Goal: Information Seeking & Learning: Learn about a topic

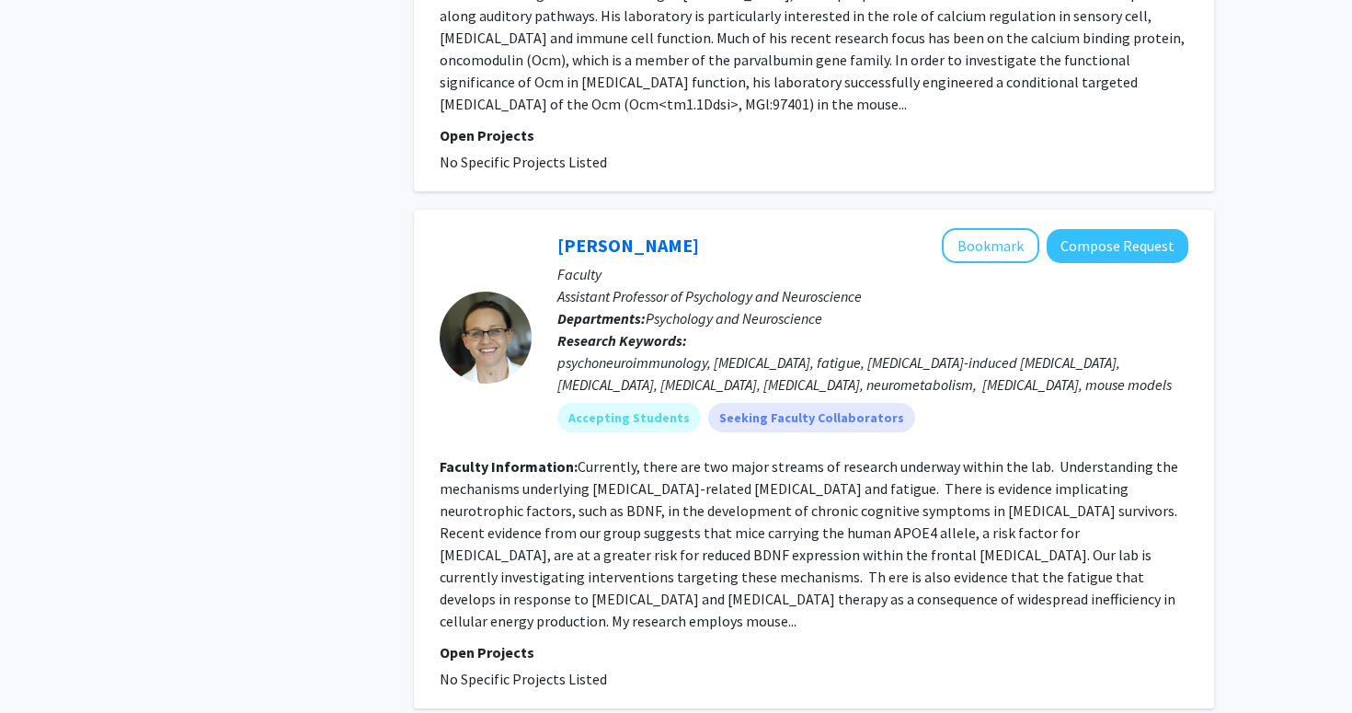
scroll to position [4918, 0]
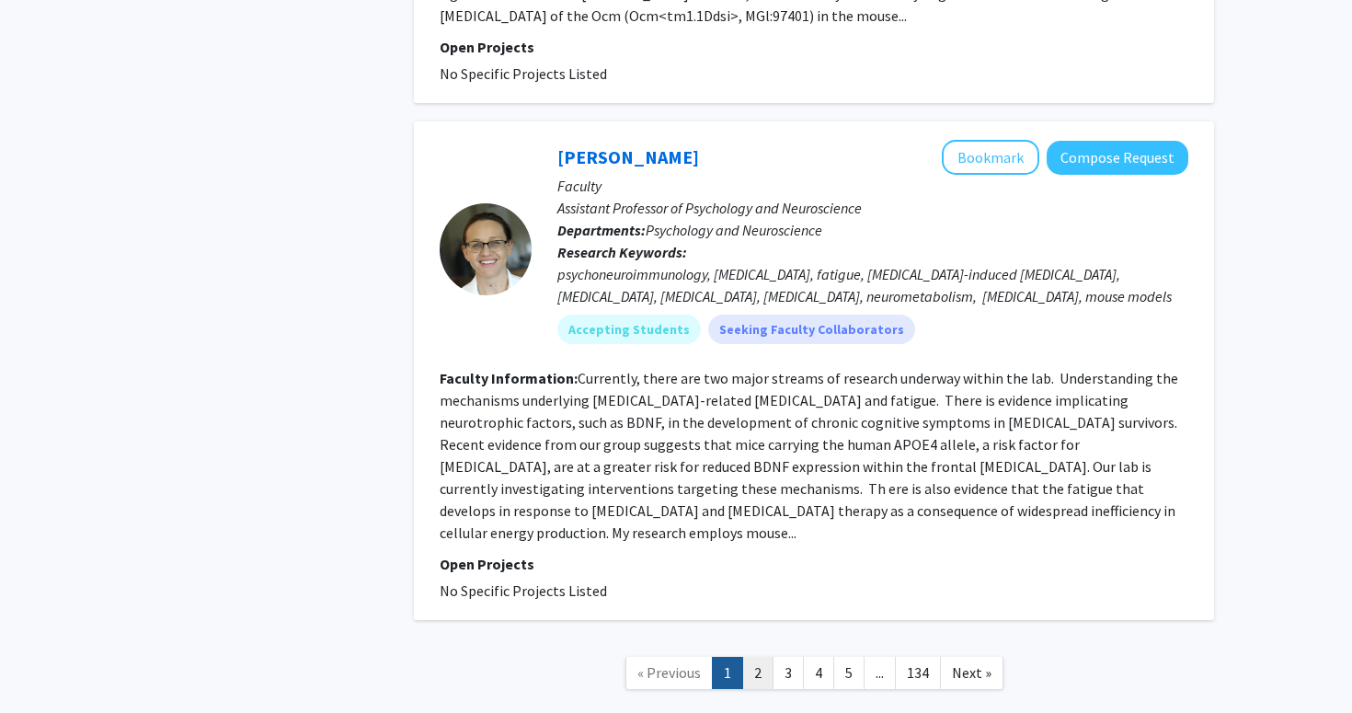
click at [757, 657] on link "2" at bounding box center [757, 673] width 31 height 32
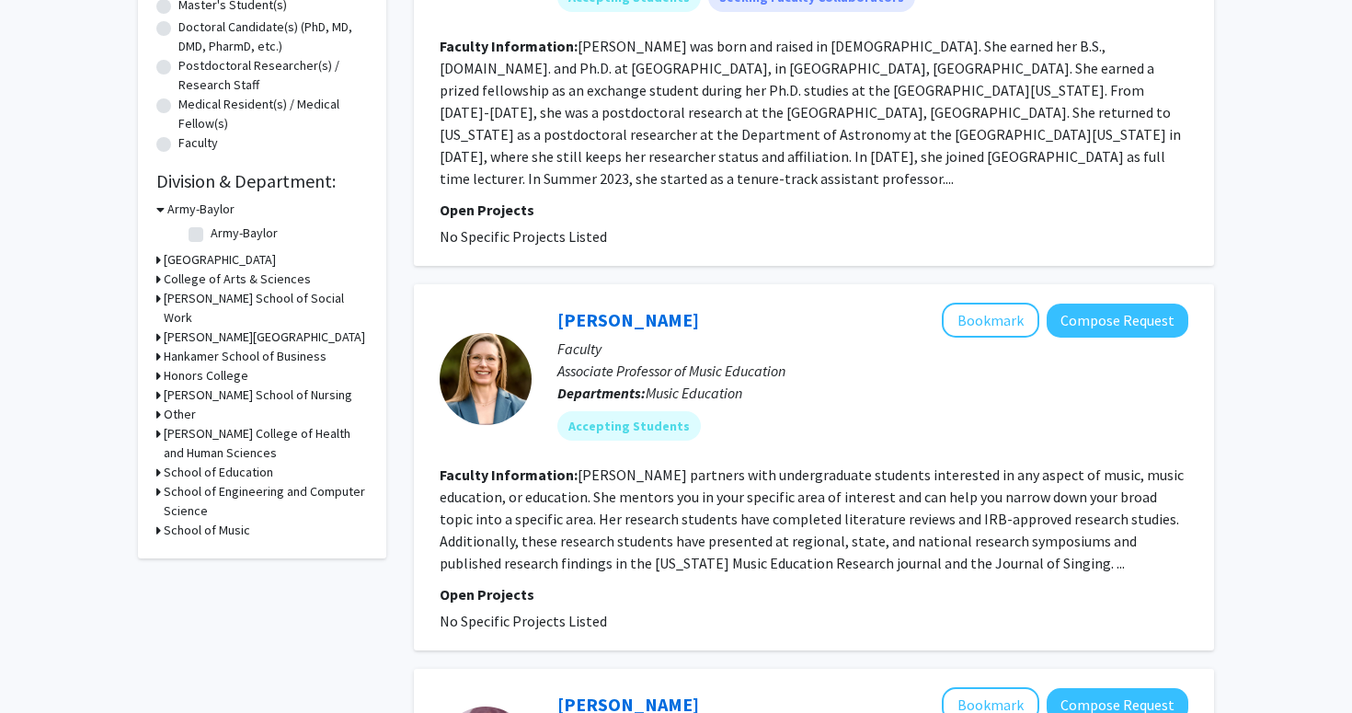
scroll to position [395, 0]
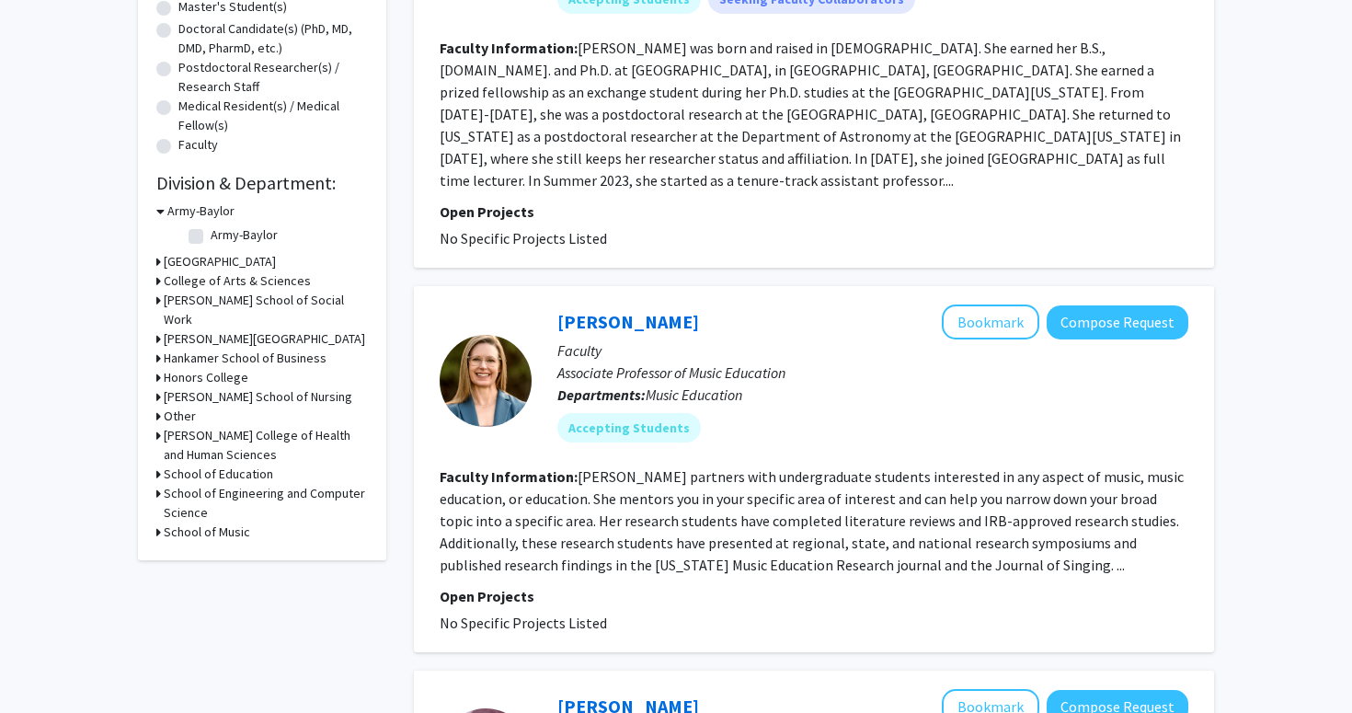
click at [272, 462] on h3 "[PERSON_NAME] College of Health and Human Sciences" at bounding box center [266, 445] width 204 height 39
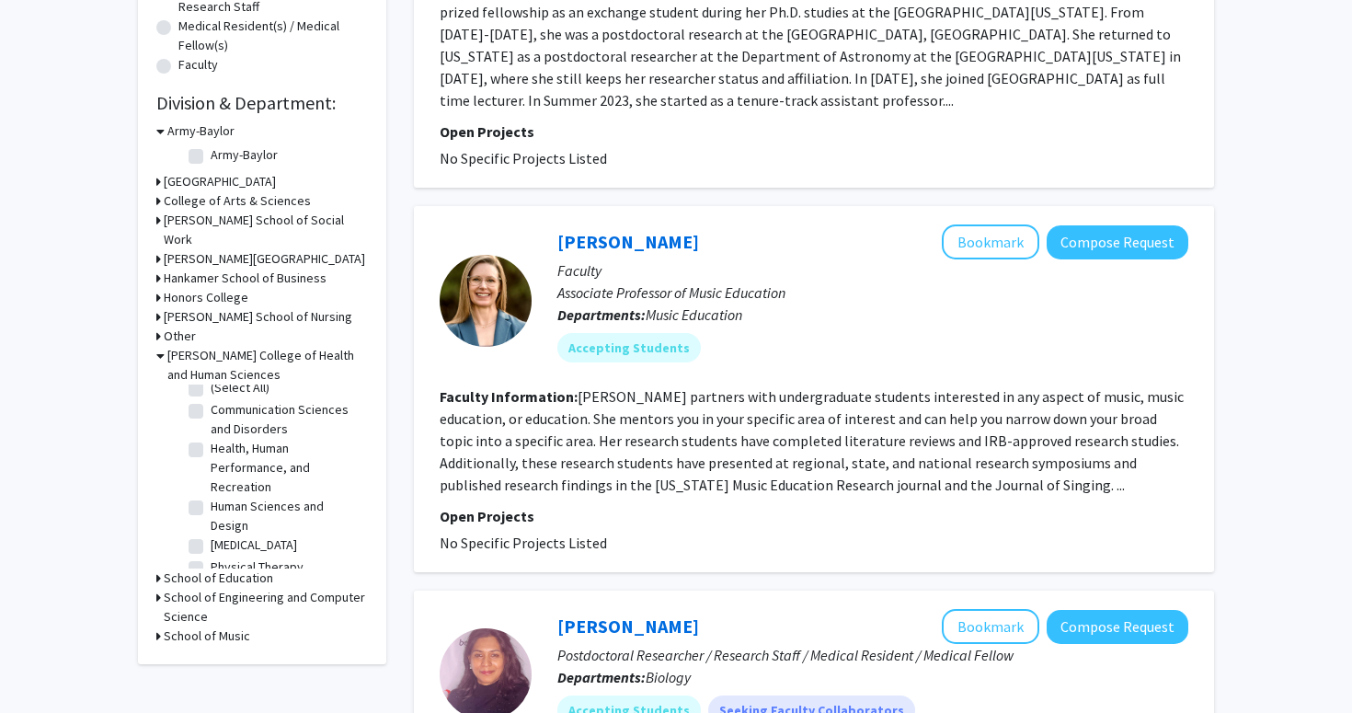
scroll to position [0, 0]
click at [200, 471] on fg-checkbox "Health, Human Performance, and Recreation Health, Human Performance, and Recrea…" at bounding box center [276, 479] width 175 height 58
click at [211, 485] on label "Health, Human Performance, and Recreation" at bounding box center [287, 479] width 153 height 58
click at [211, 462] on input "Health, Human Performance, and Recreation" at bounding box center [217, 456] width 12 height 12
checkbox input "true"
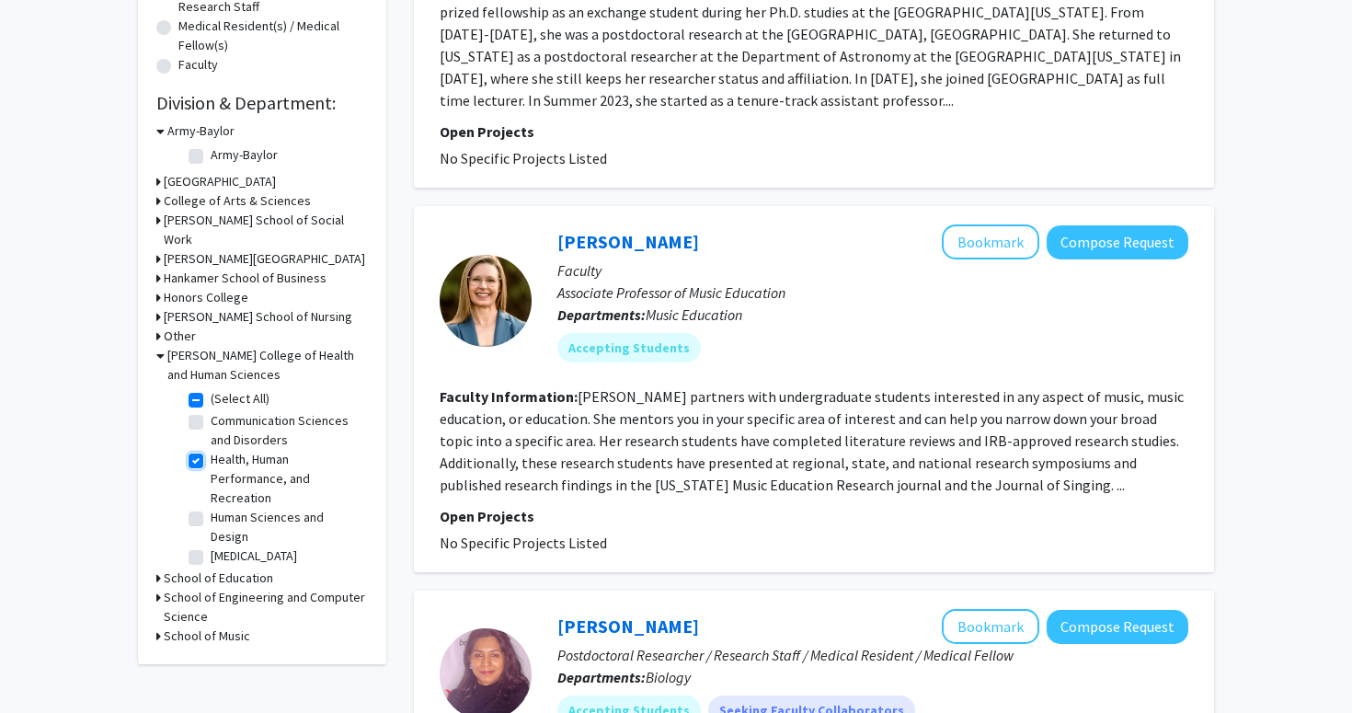
checkbox input "true"
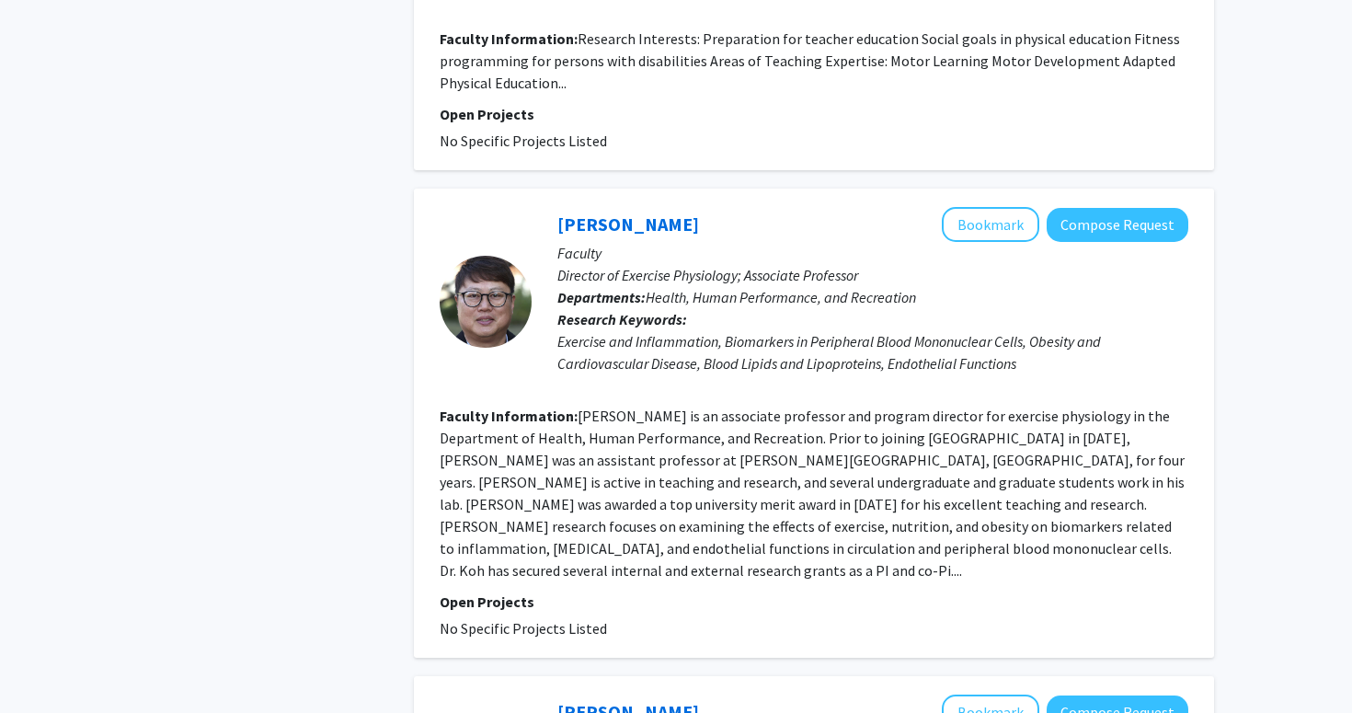
scroll to position [1957, 0]
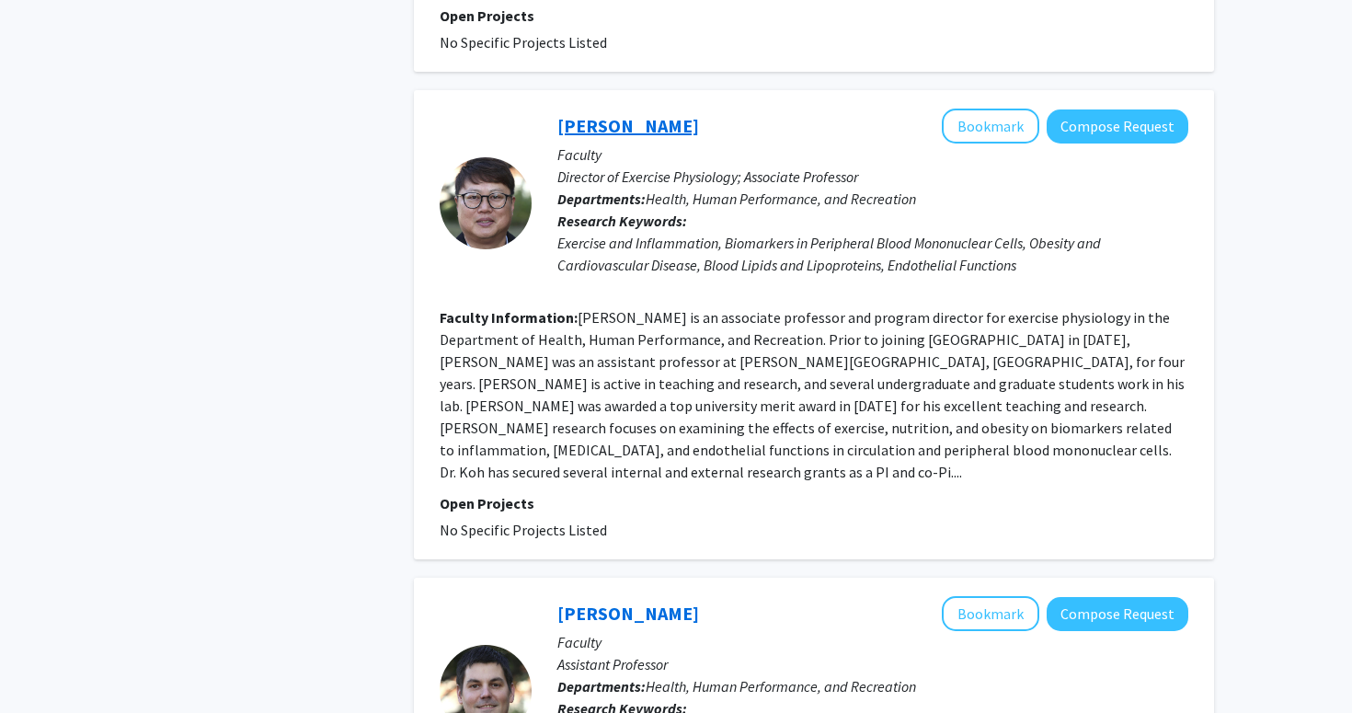
click at [624, 114] on link "[PERSON_NAME]" at bounding box center [628, 125] width 142 height 23
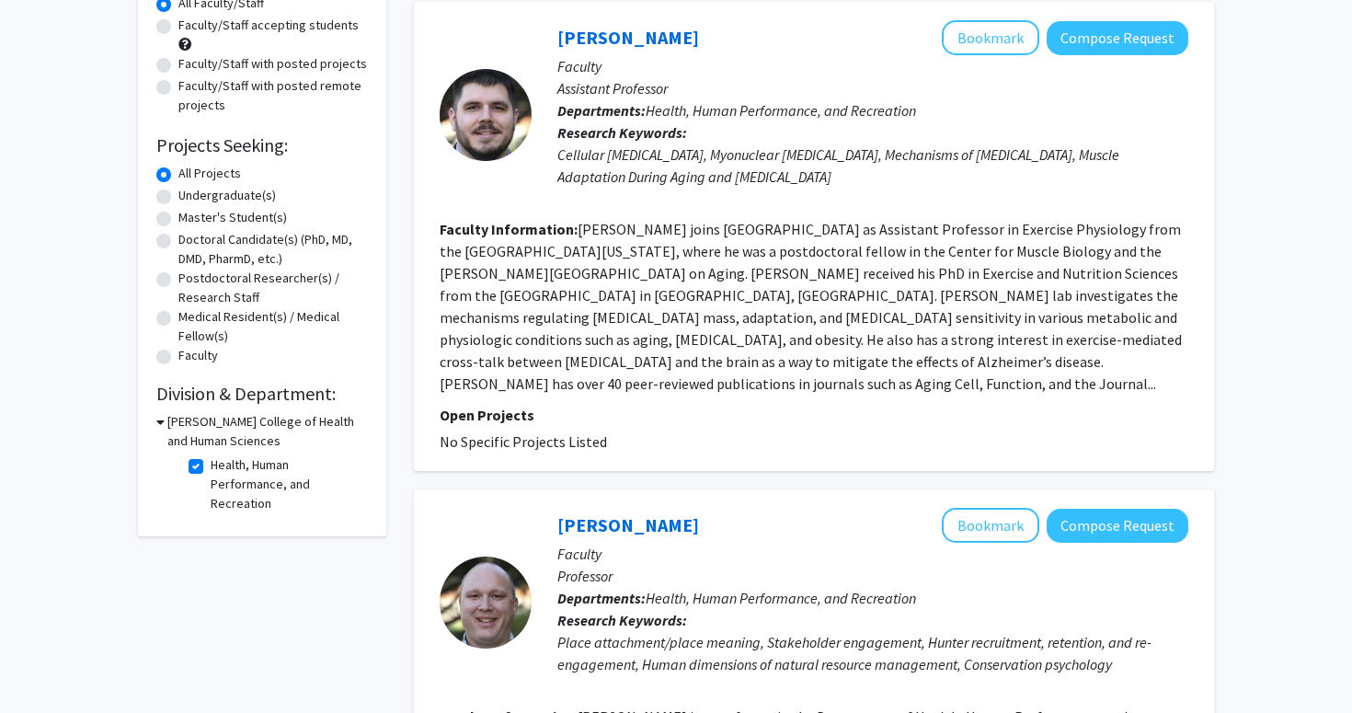
scroll to position [283, 0]
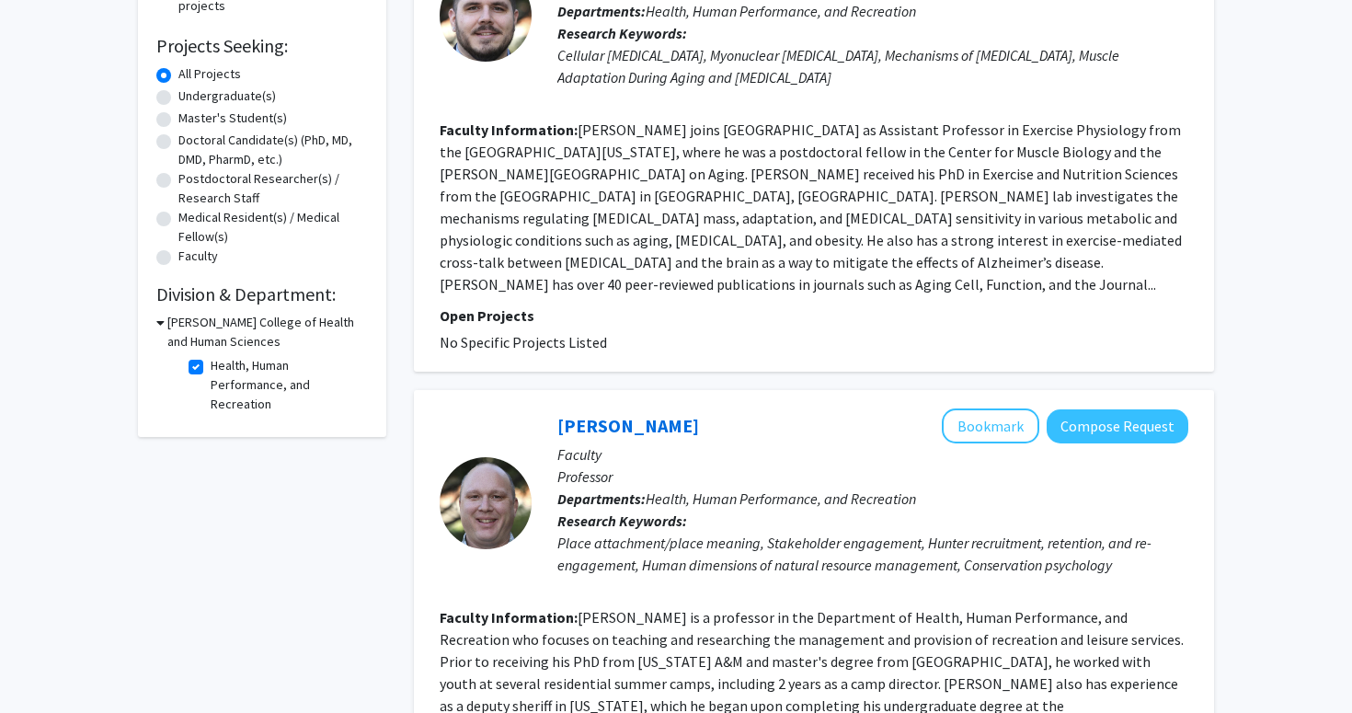
click at [211, 369] on label "Health, Human Performance, and Recreation" at bounding box center [287, 385] width 153 height 58
click at [211, 368] on input "Health, Human Performance, and Recreation" at bounding box center [217, 362] width 12 height 12
checkbox input "false"
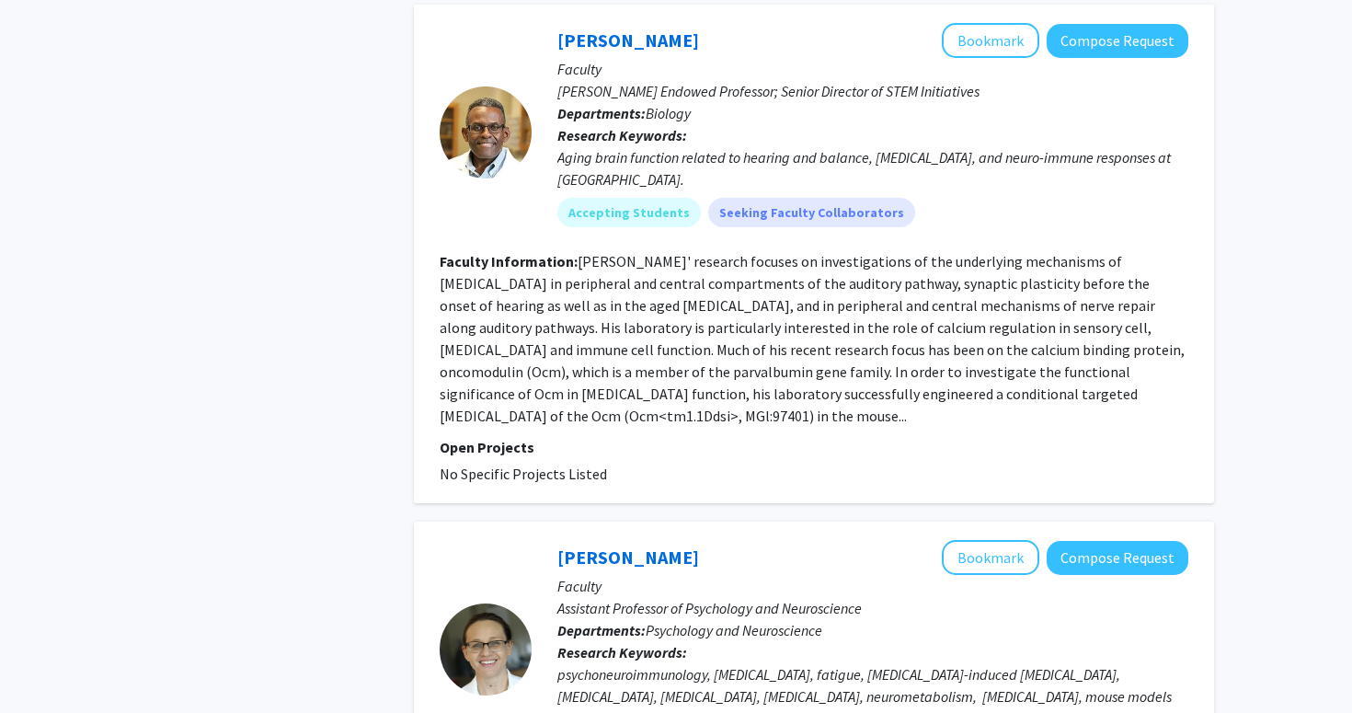
scroll to position [4918, 0]
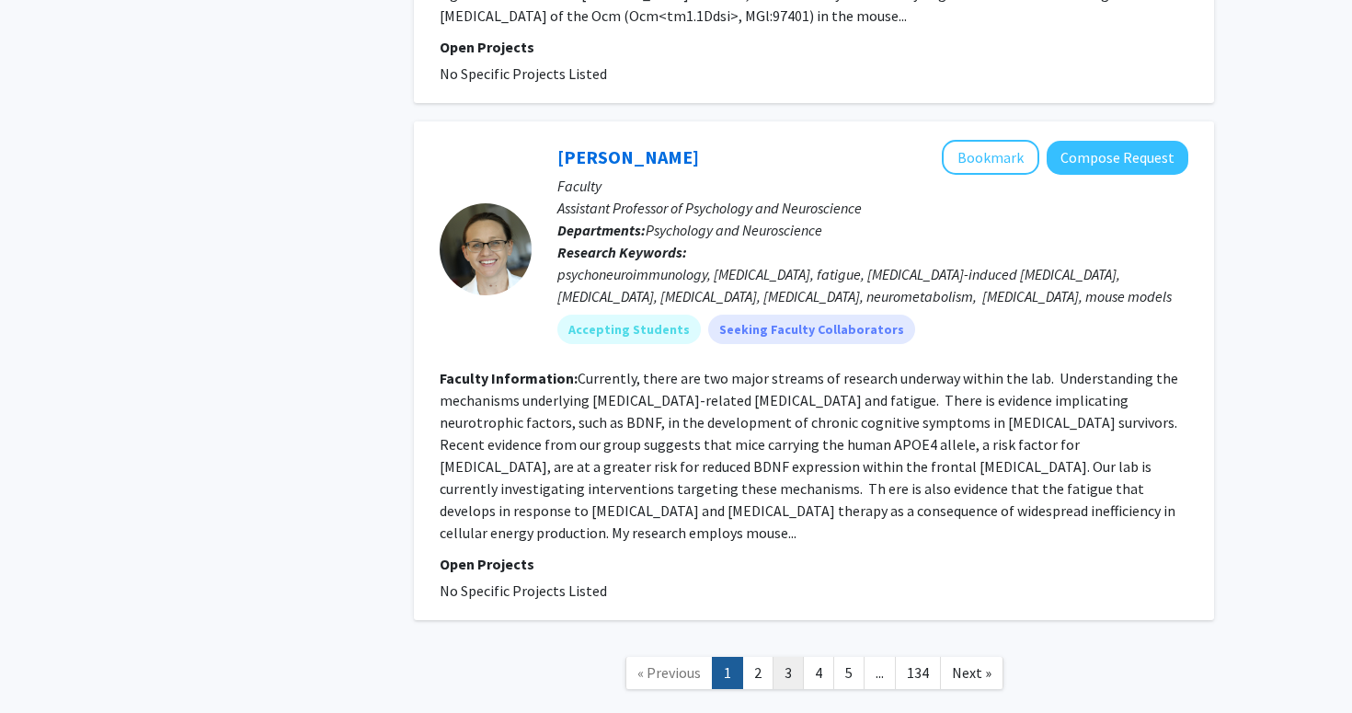
click at [785, 657] on link "3" at bounding box center [788, 673] width 31 height 32
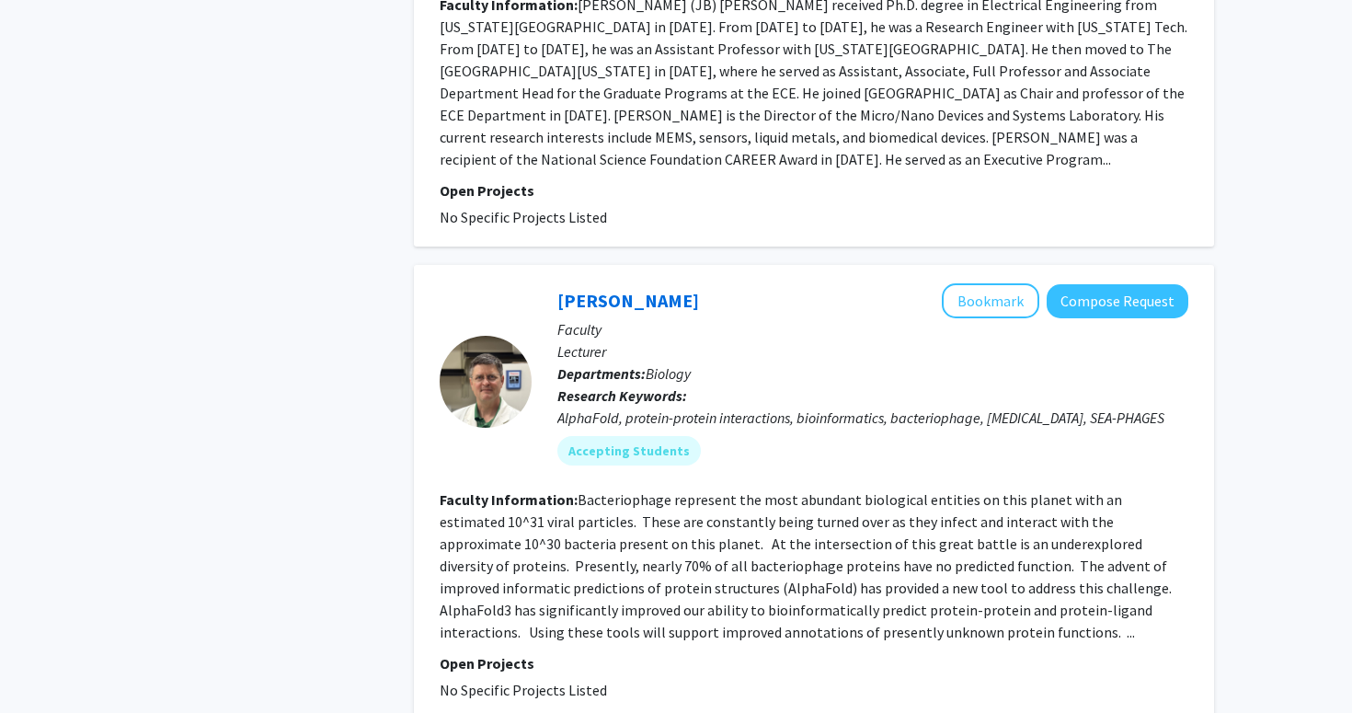
scroll to position [4606, 0]
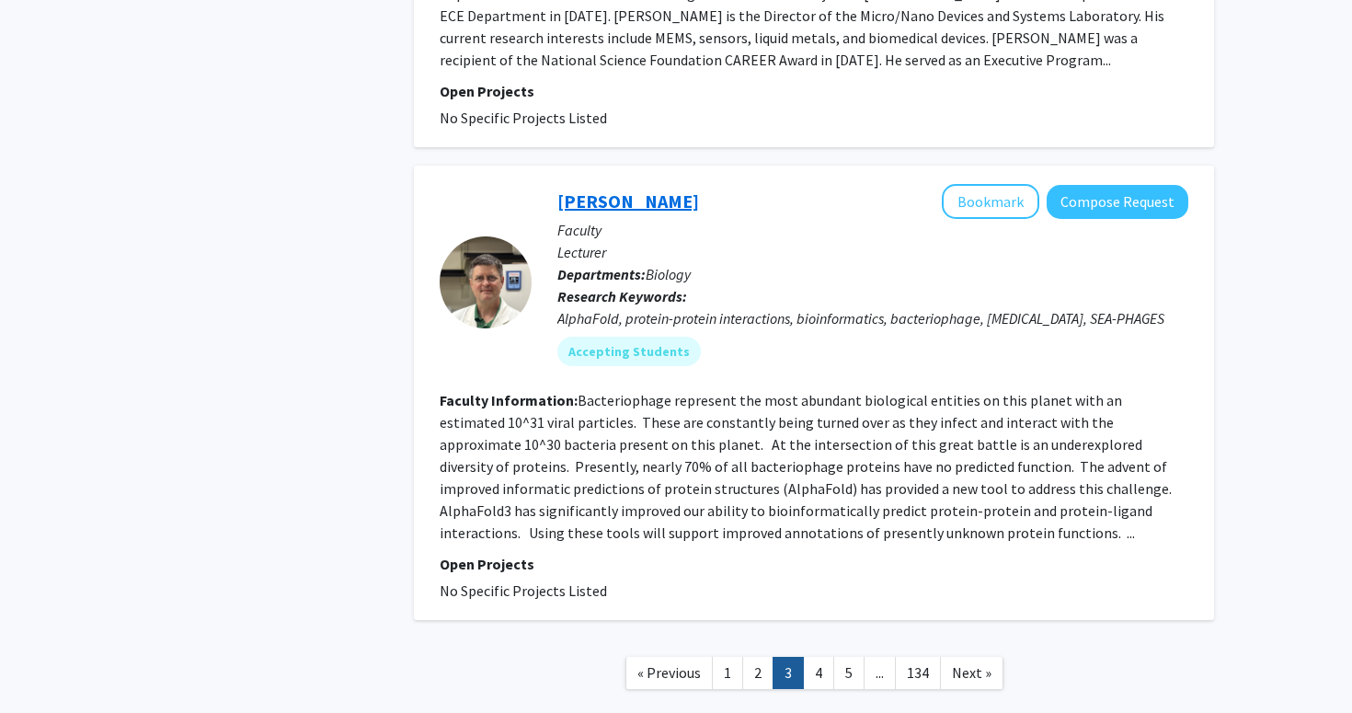
click at [615, 189] on link "[PERSON_NAME]" at bounding box center [628, 200] width 142 height 23
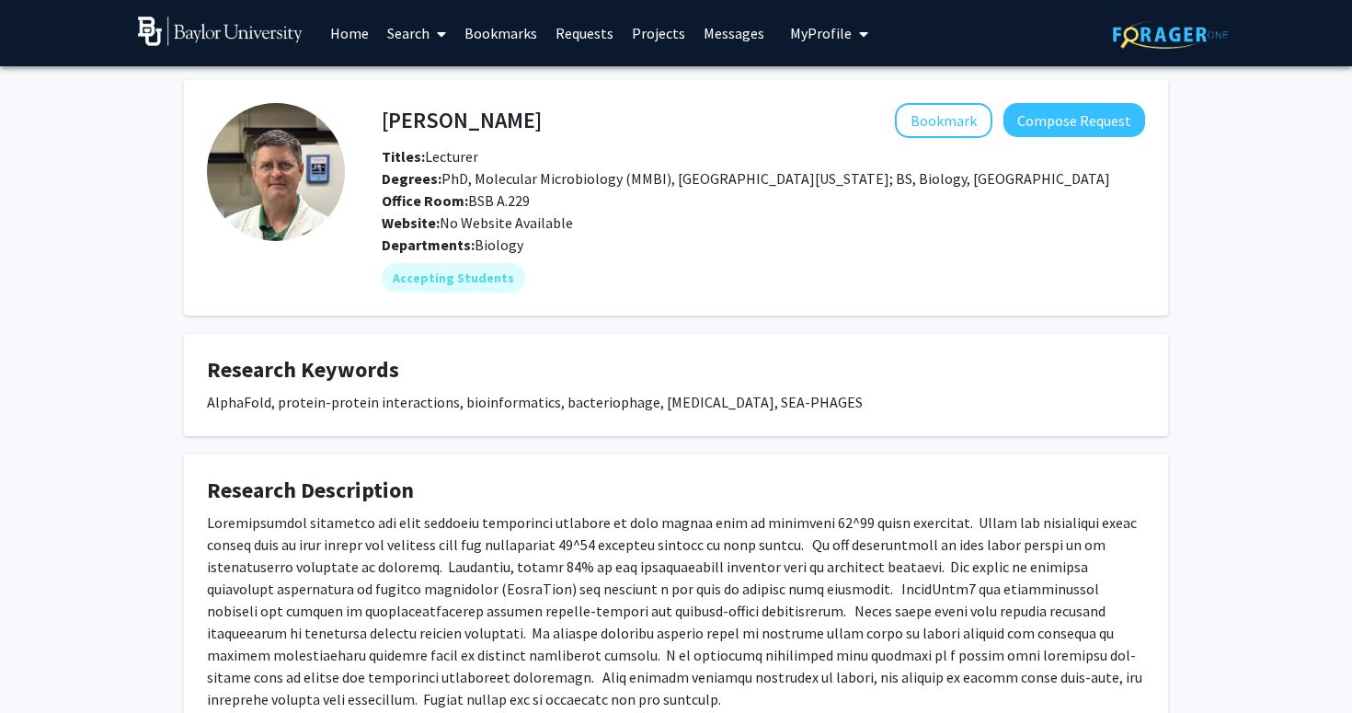
scroll to position [134, 0]
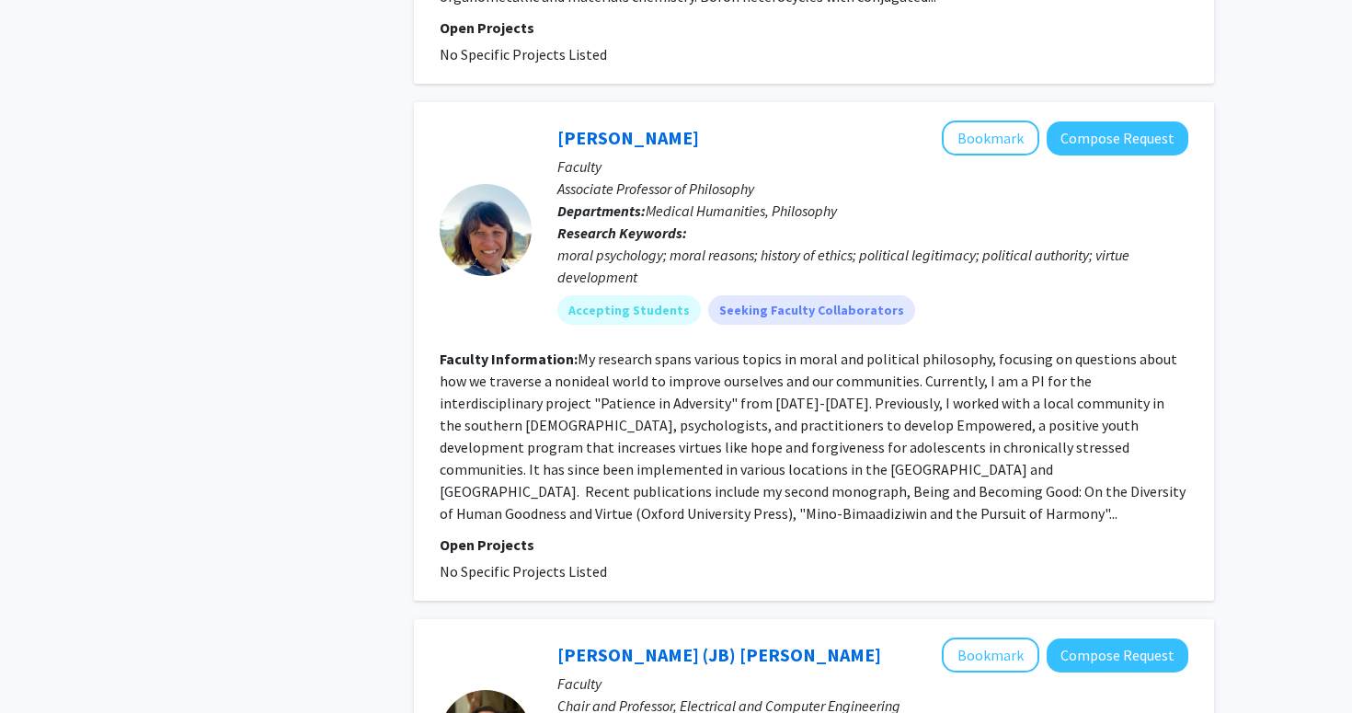
scroll to position [4606, 0]
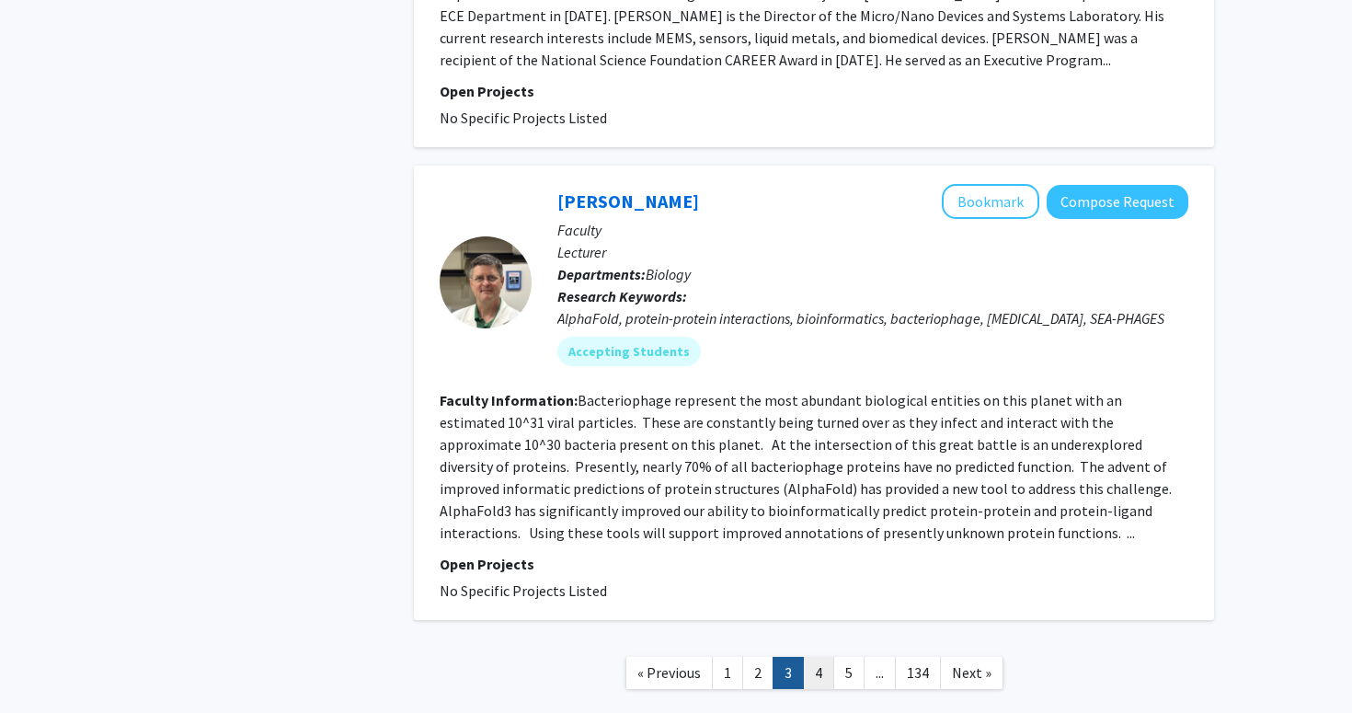
click at [819, 657] on link "4" at bounding box center [818, 673] width 31 height 32
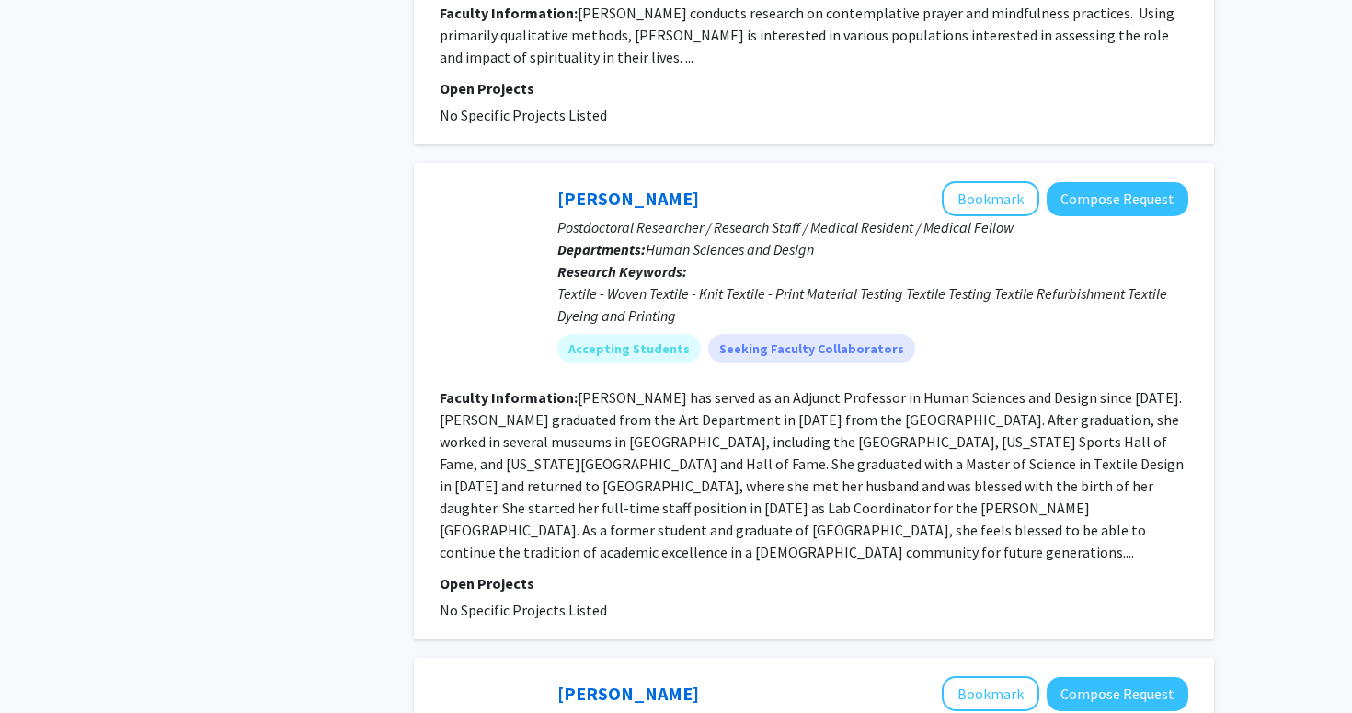
scroll to position [2900, 0]
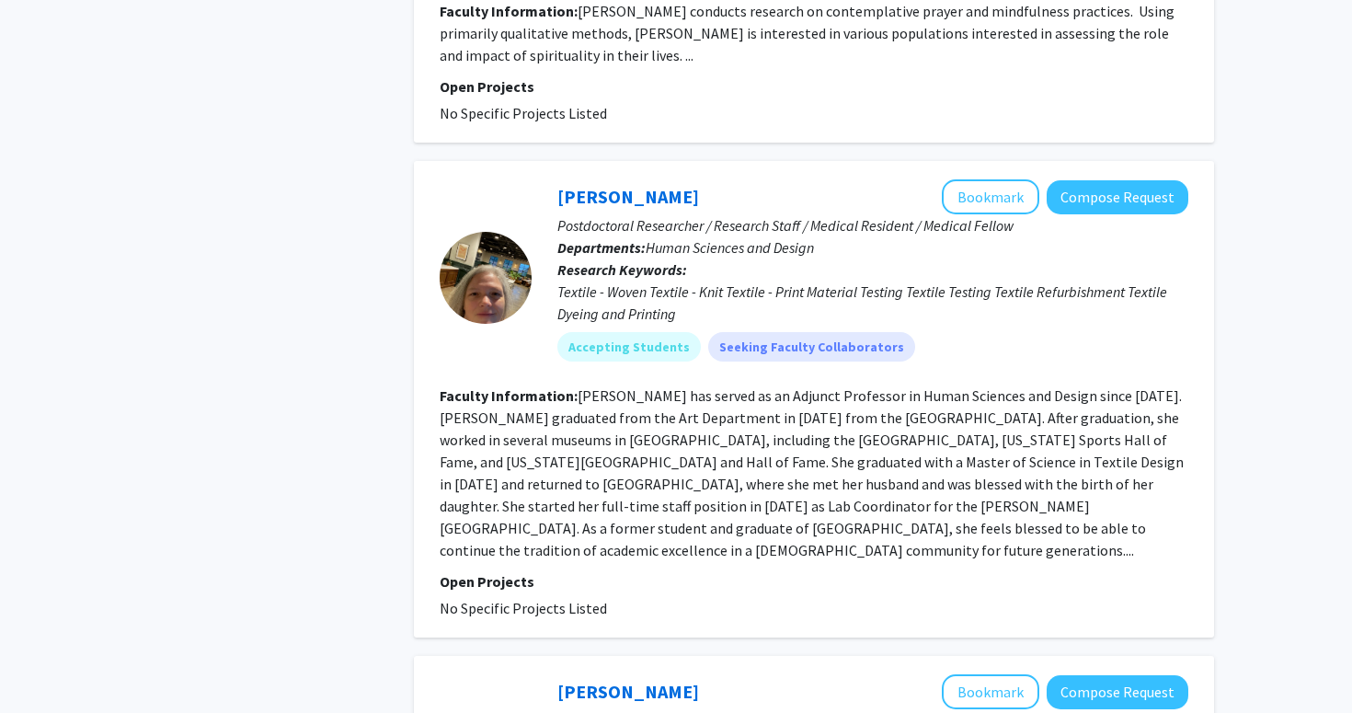
click at [647, 179] on div "[PERSON_NAME] Bookmark Compose Request" at bounding box center [872, 196] width 631 height 35
click at [638, 185] on link "[PERSON_NAME]" at bounding box center [628, 196] width 142 height 23
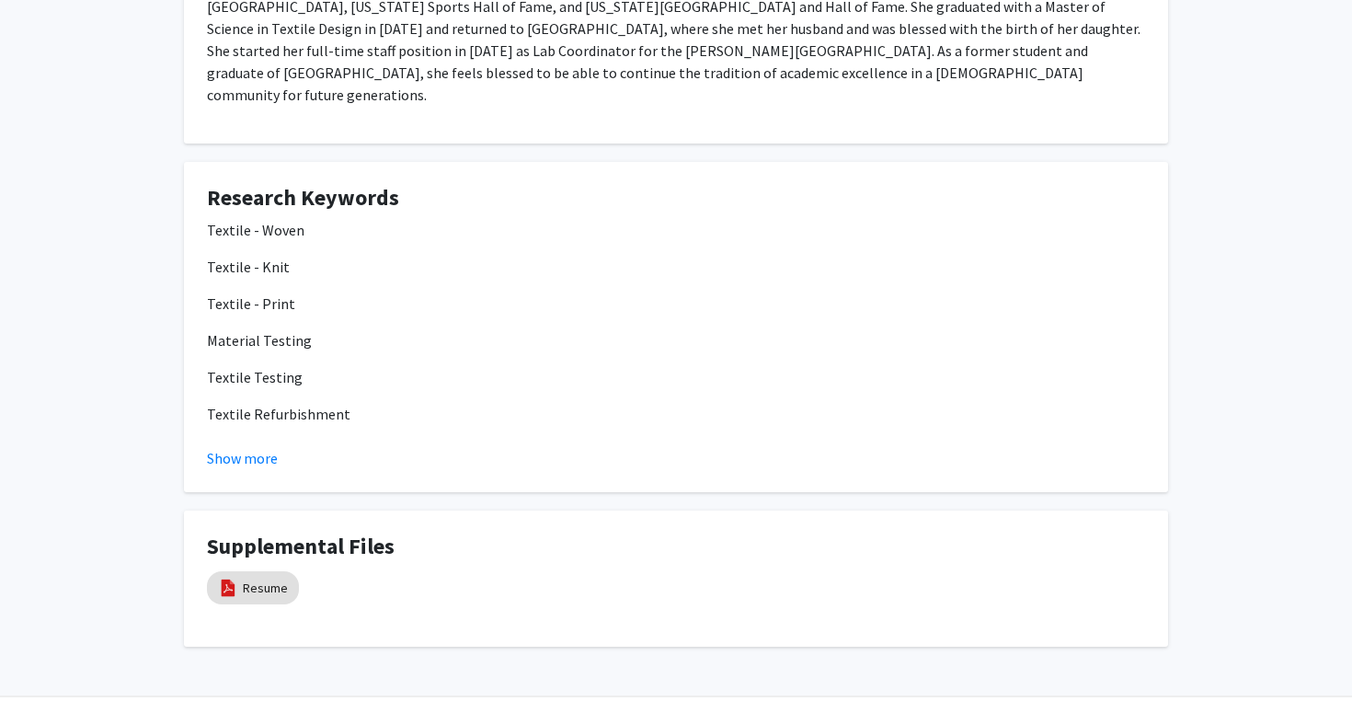
scroll to position [419, 0]
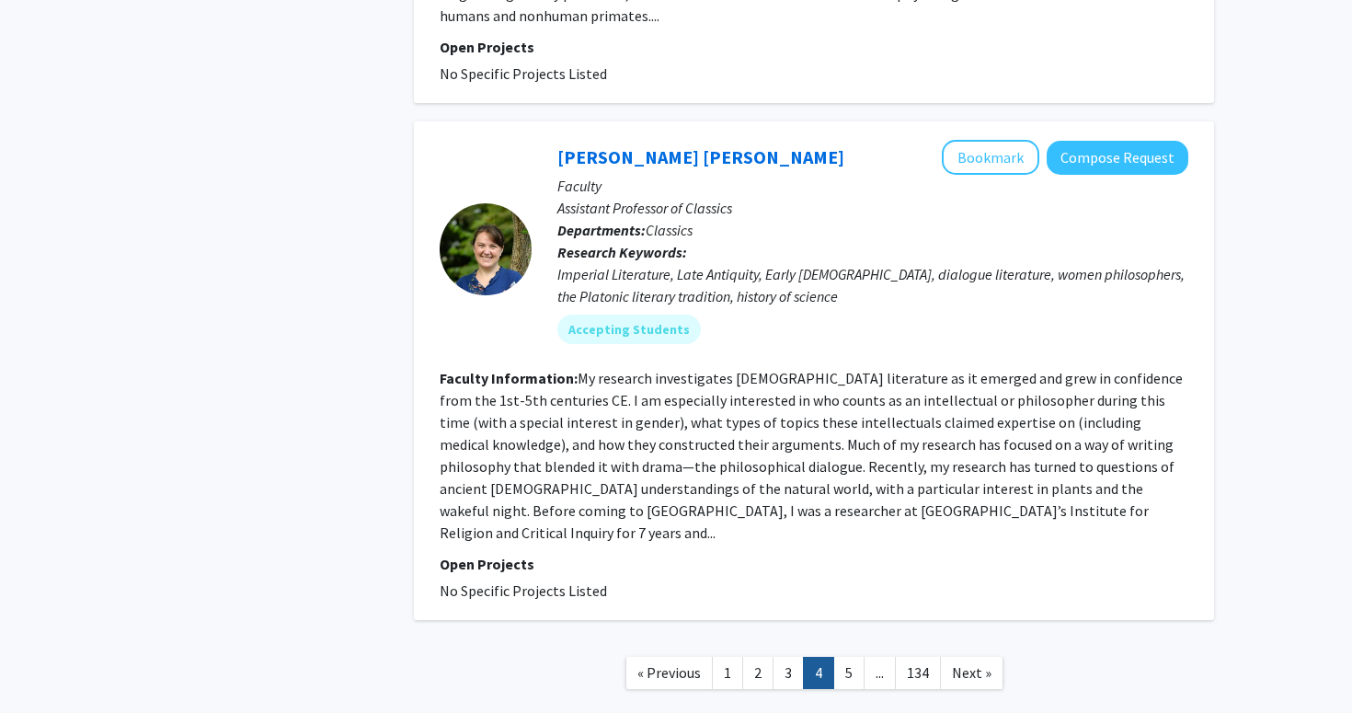
scroll to position [4464, 0]
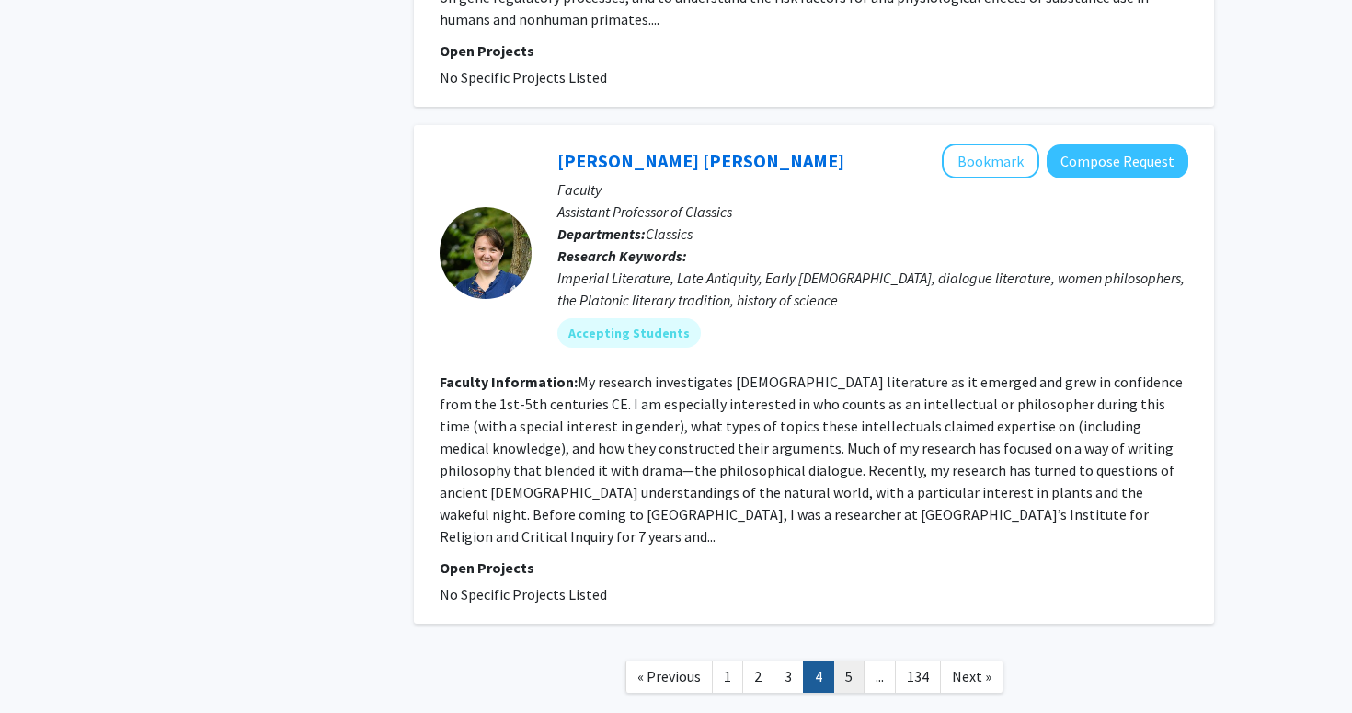
click at [855, 660] on link "5" at bounding box center [848, 676] width 31 height 32
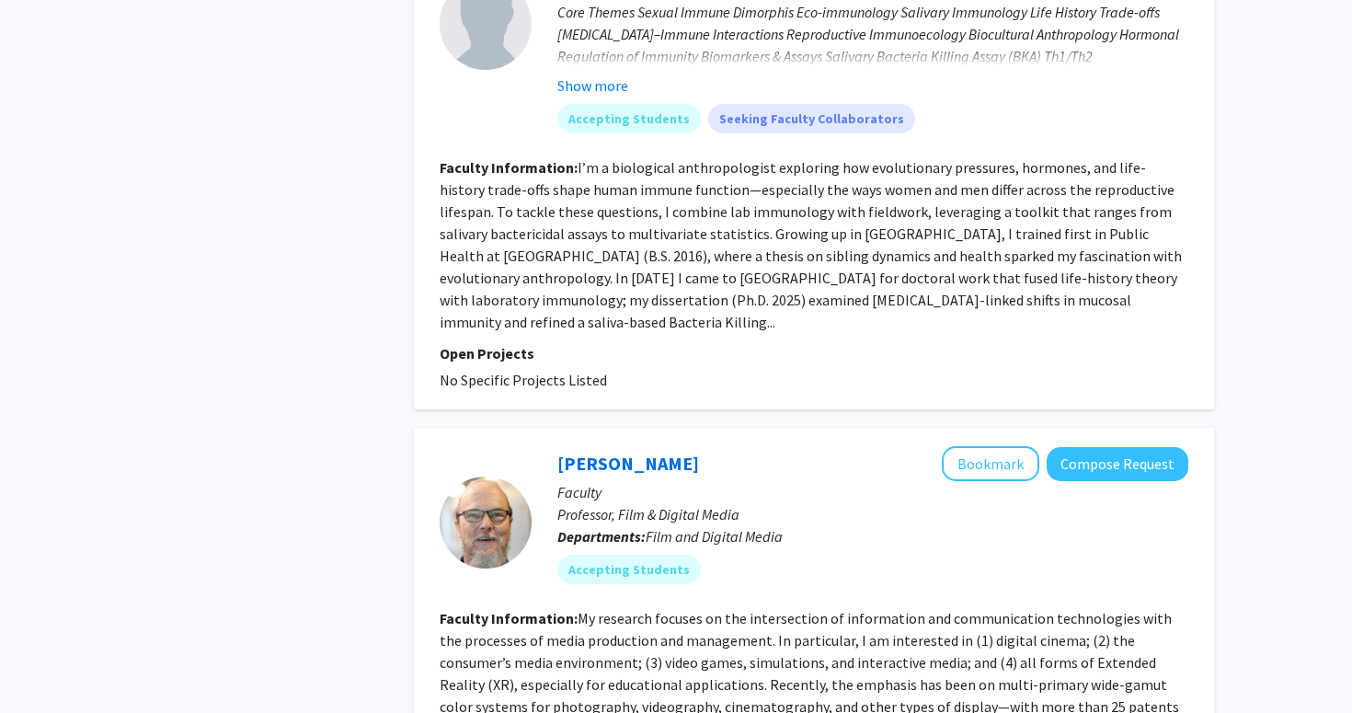
scroll to position [3902, 0]
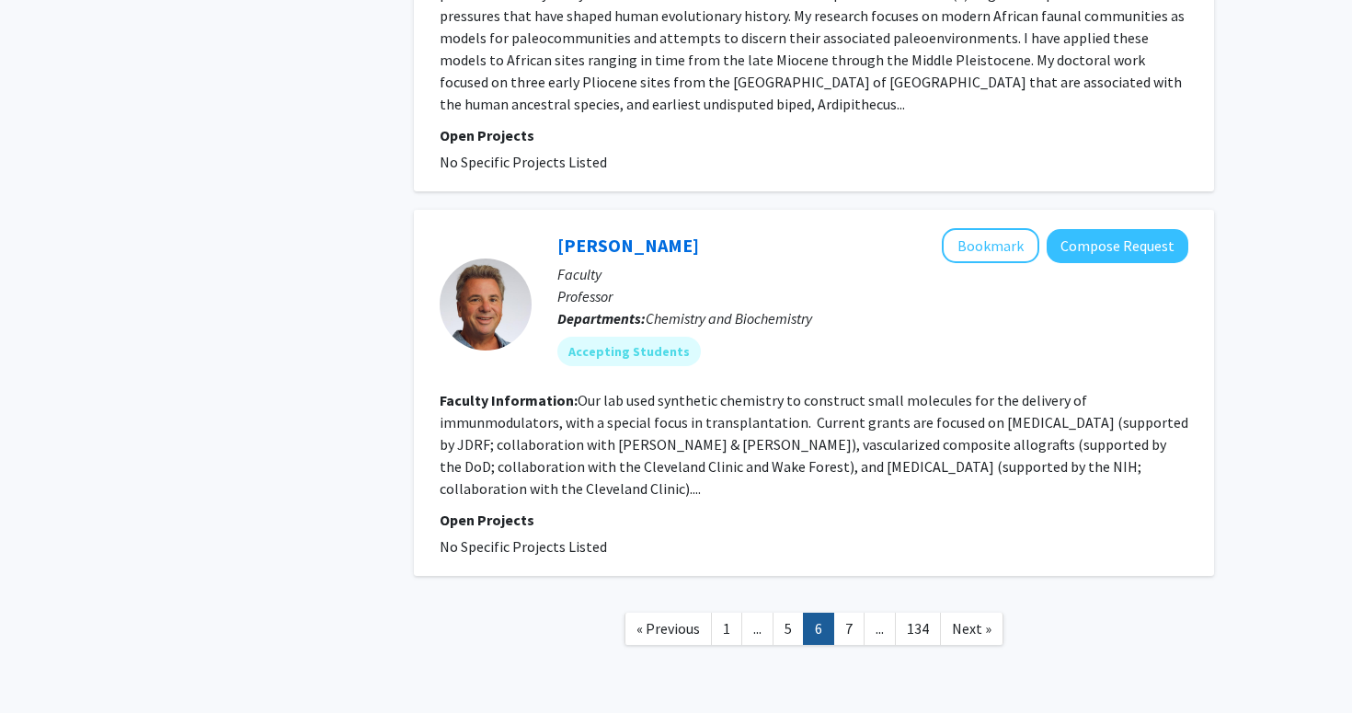
scroll to position [2997, 0]
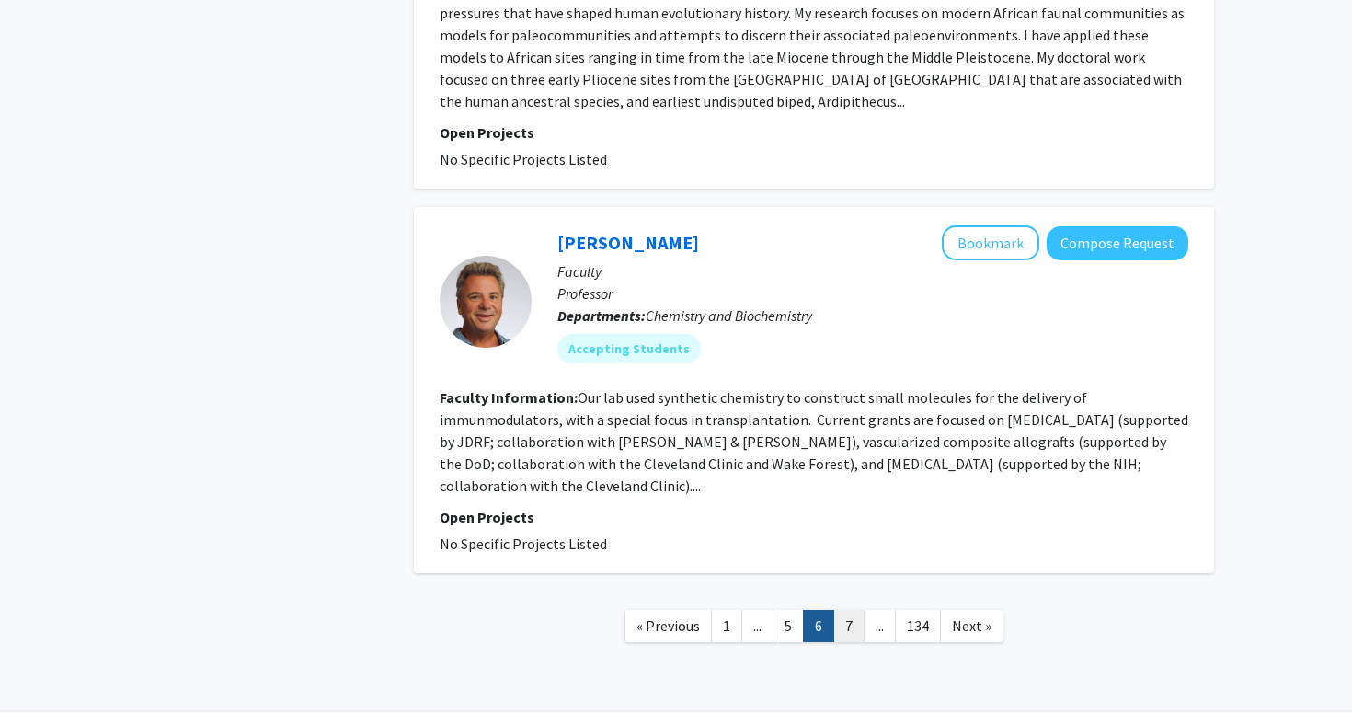
click at [838, 610] on link "7" at bounding box center [848, 626] width 31 height 32
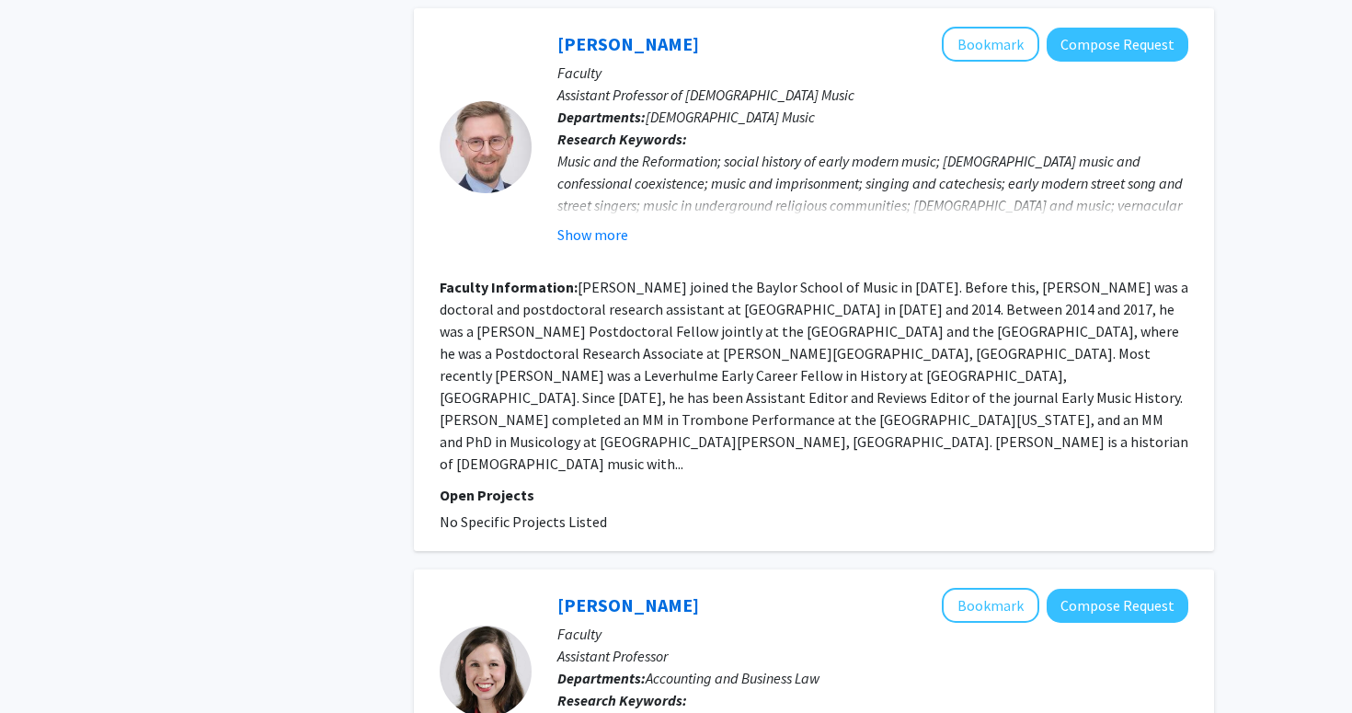
scroll to position [2277, 0]
